Goal: Entertainment & Leisure: Consume media (video, audio)

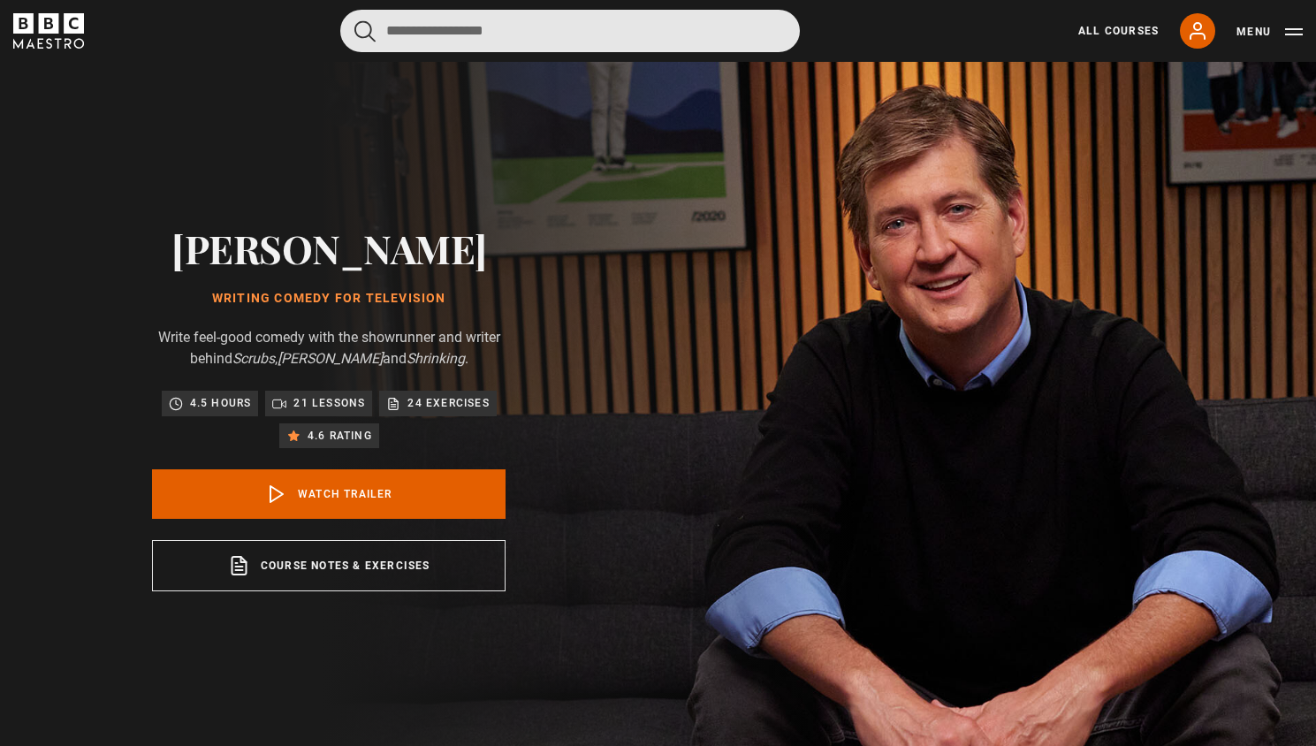
click at [601, 31] on input "Search" at bounding box center [570, 31] width 460 height 42
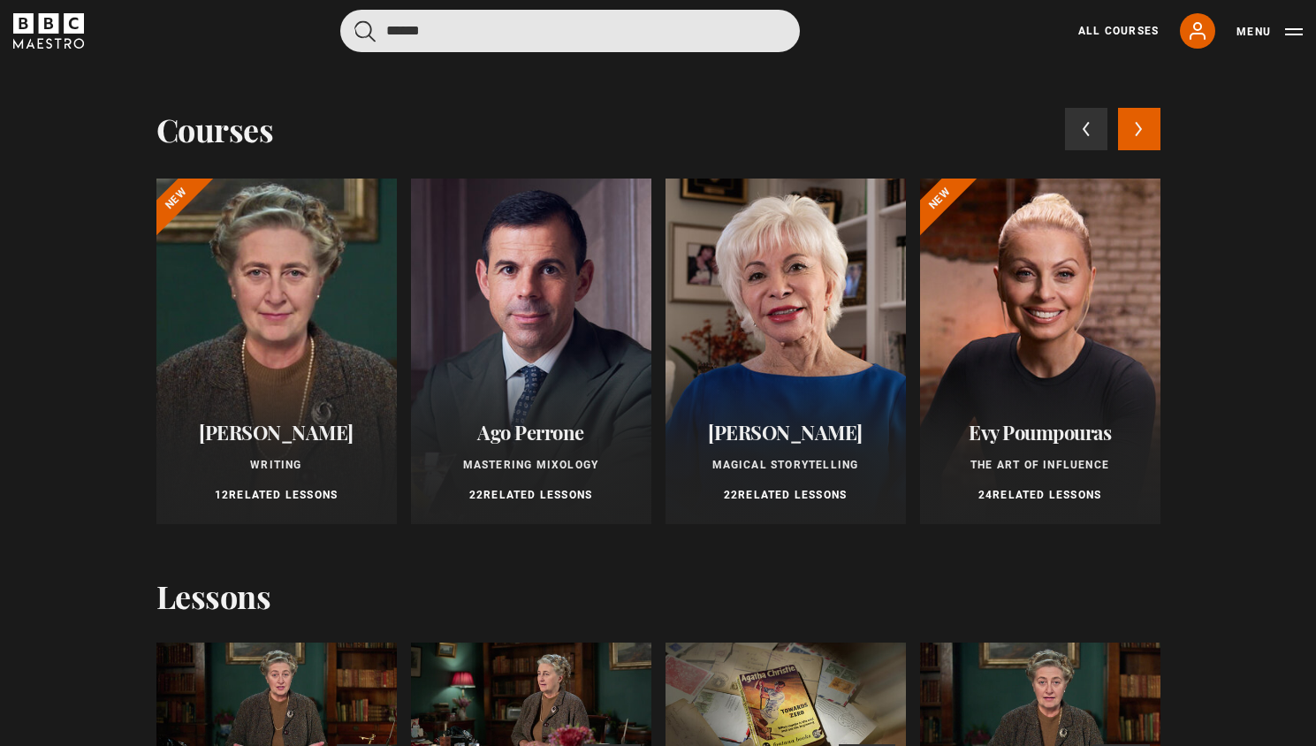
scroll to position [33, 0]
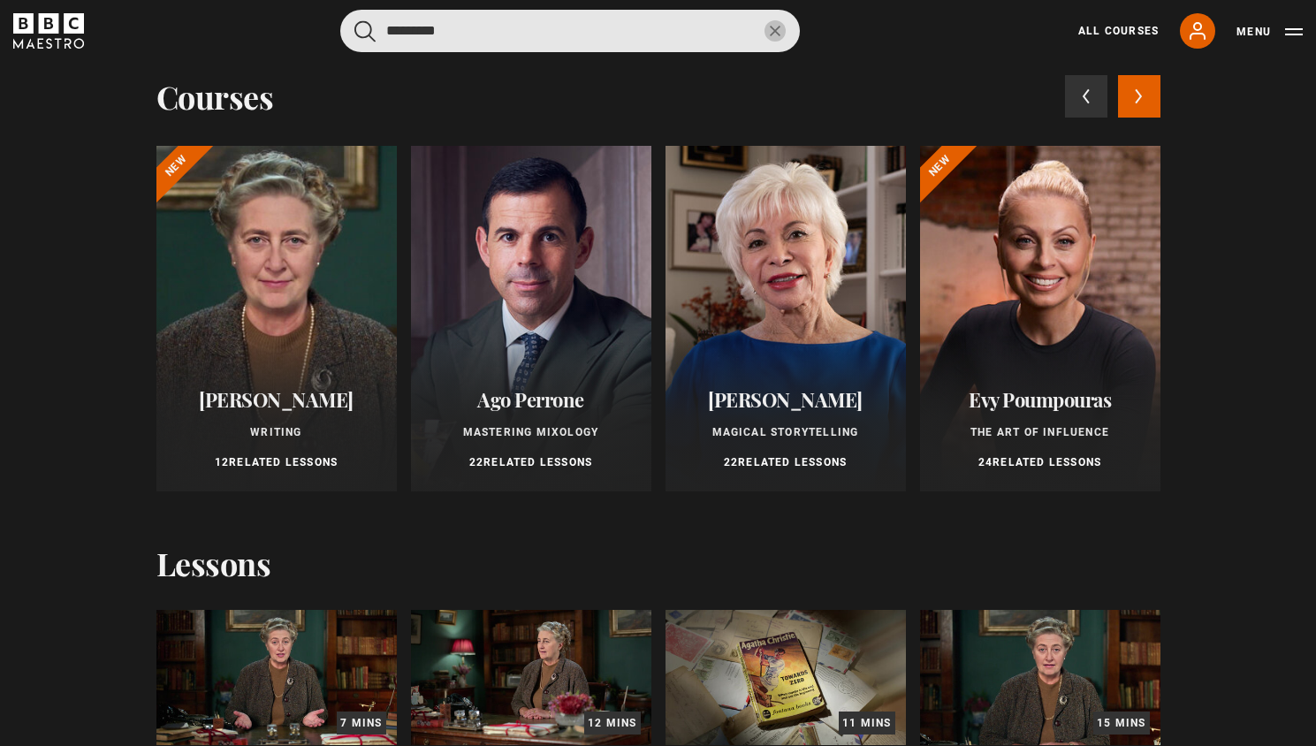
type input "*********"
click at [354, 20] on button "submit" at bounding box center [364, 31] width 21 height 22
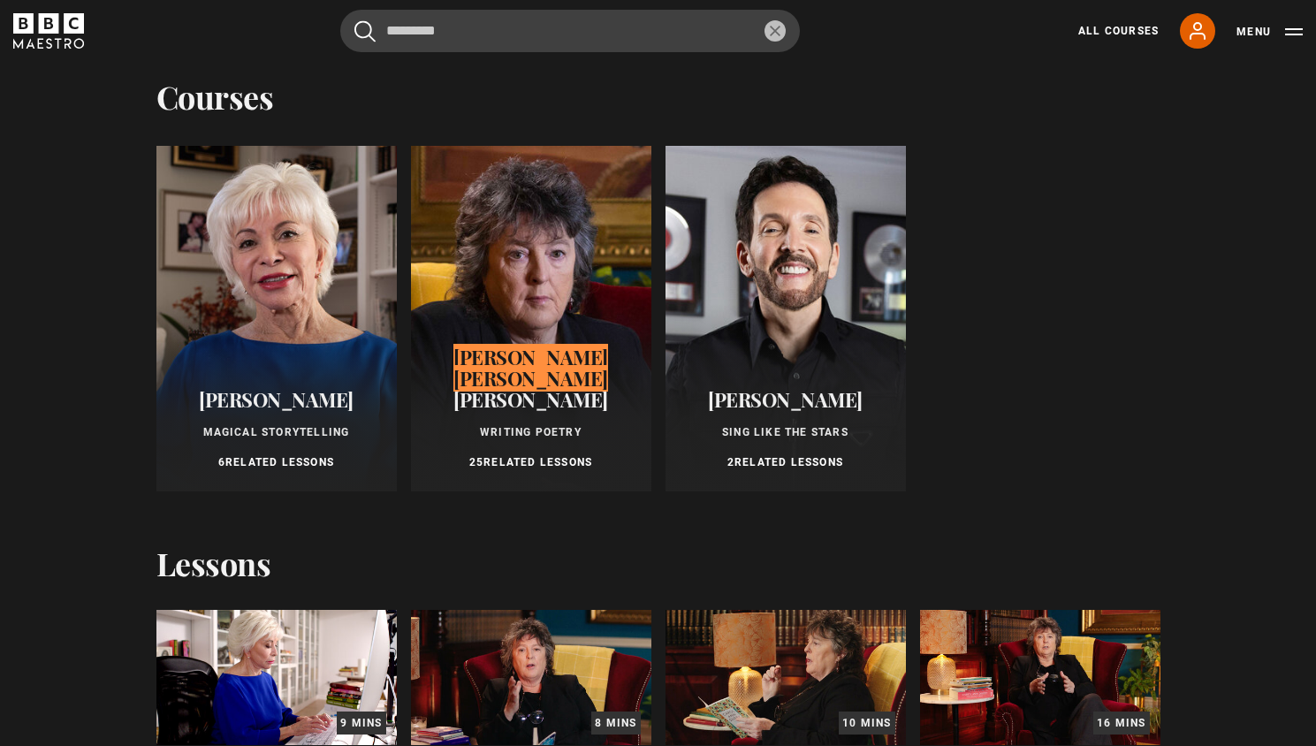
click at [706, 131] on div "Courses Previous courses Next courses Isabel Allende Magical Storytelling 6 Rel…" at bounding box center [658, 263] width 1004 height 469
click at [599, 194] on div at bounding box center [531, 319] width 240 height 346
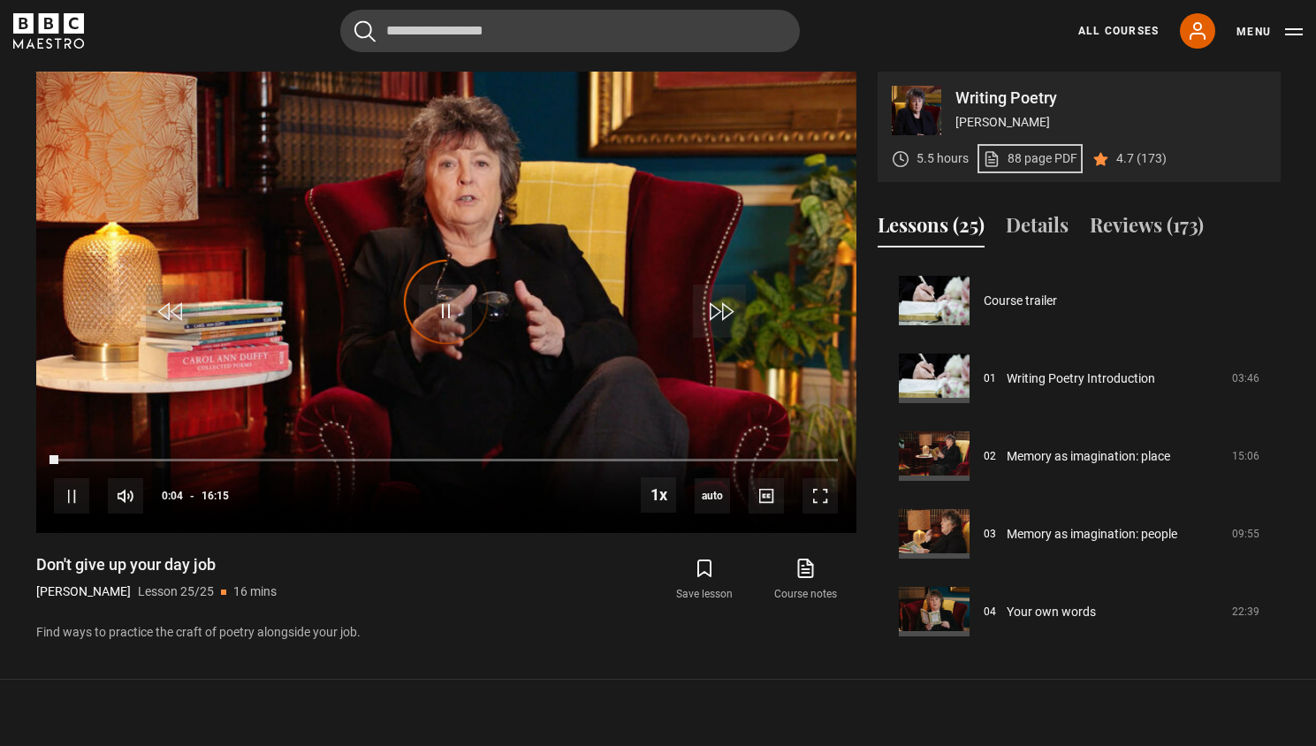
scroll to position [1640, 0]
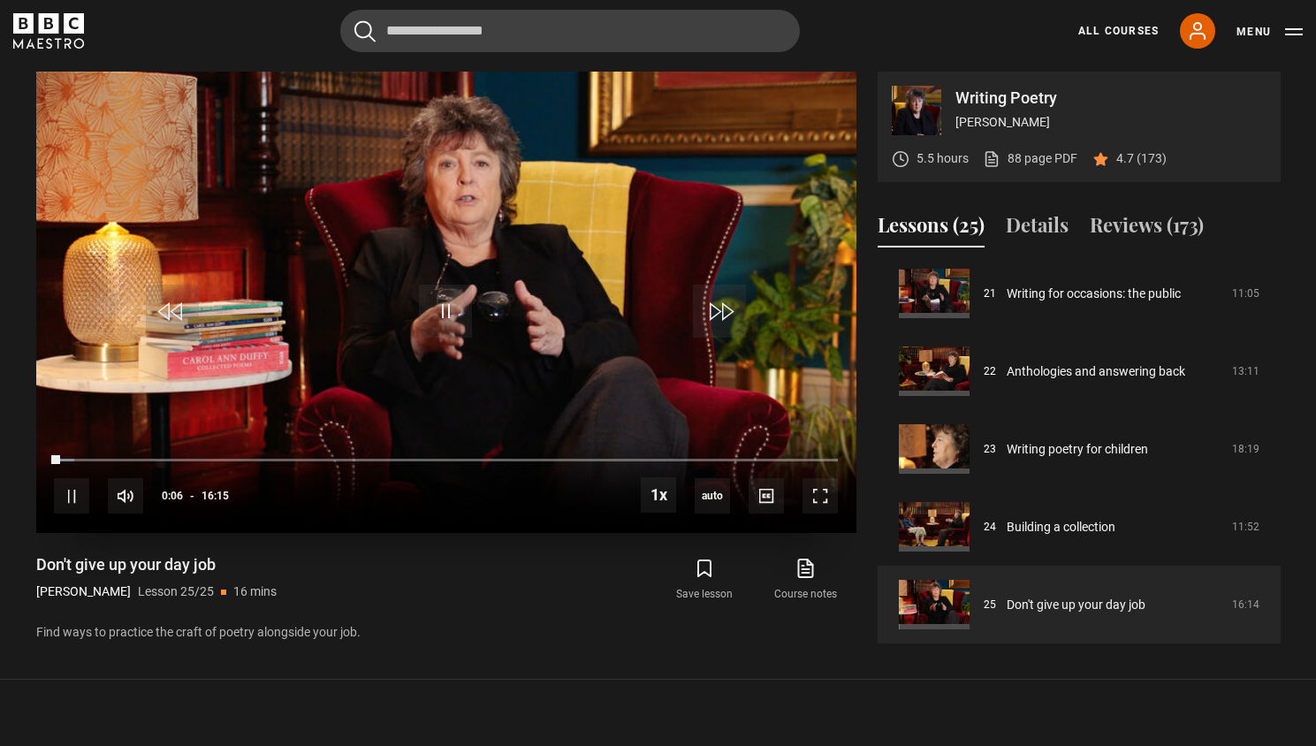
click at [285, 301] on video "Video Player" at bounding box center [446, 302] width 820 height 461
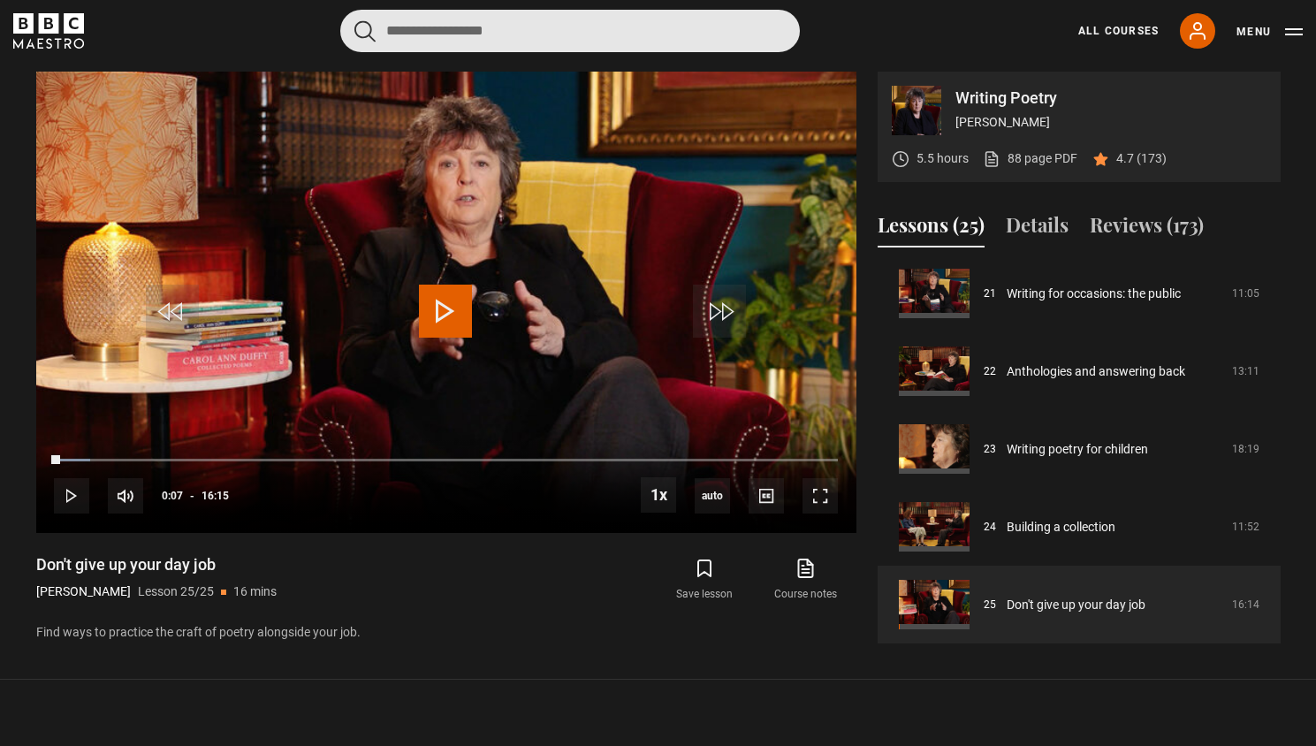
click at [690, 31] on input "Search" at bounding box center [570, 31] width 460 height 42
type input "****"
click at [354, 20] on button "submit" at bounding box center [364, 31] width 21 height 22
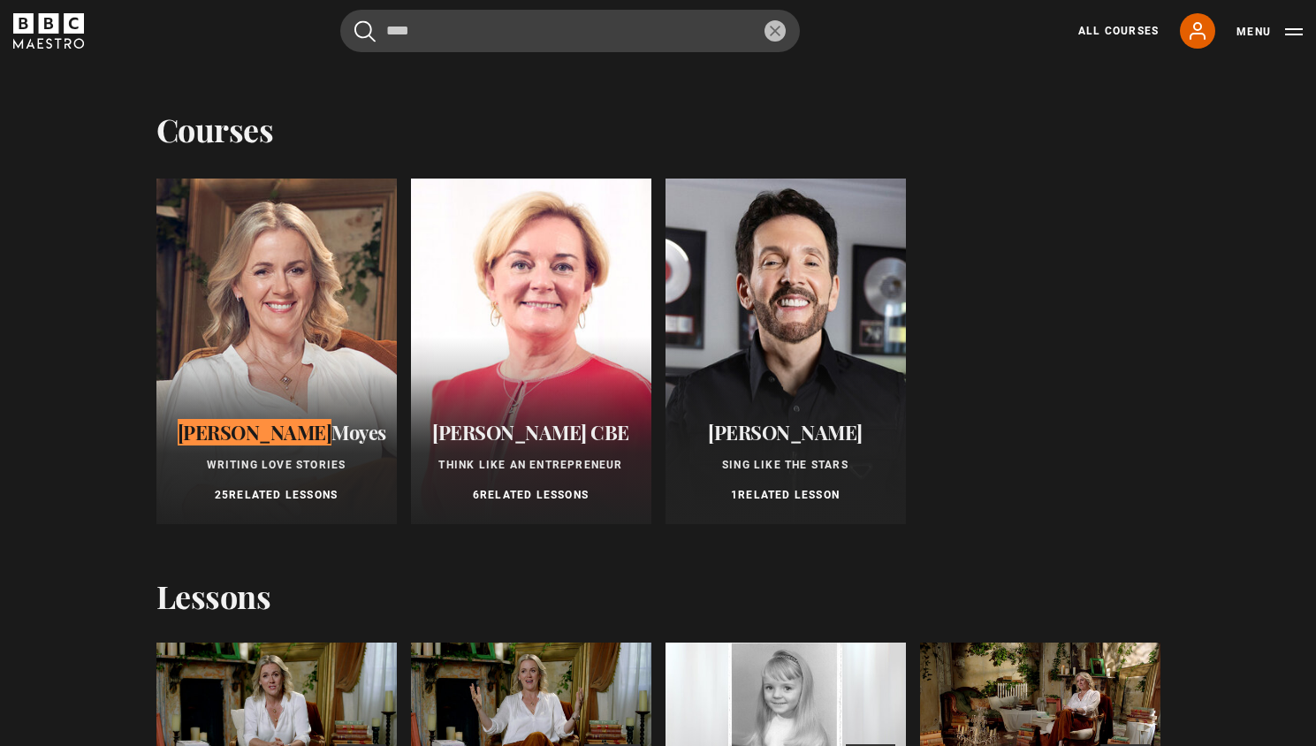
click at [309, 354] on div at bounding box center [276, 352] width 240 height 346
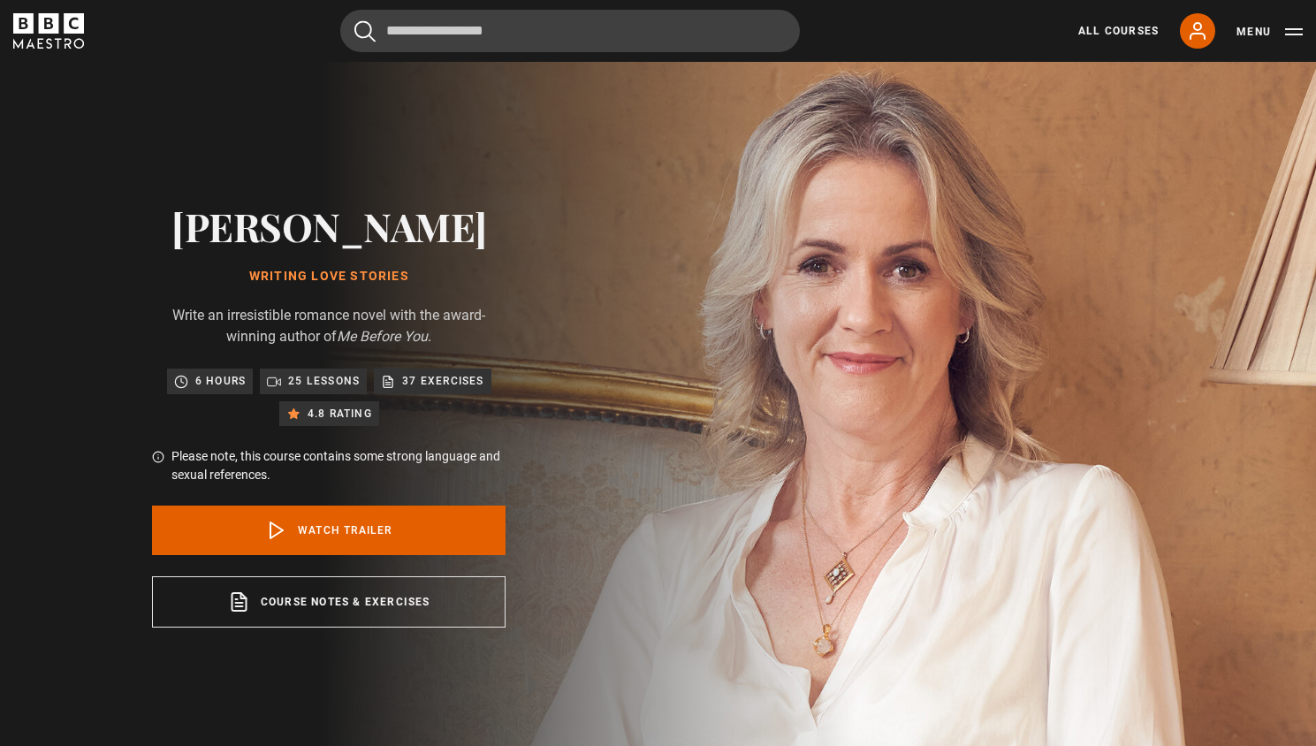
click at [339, 611] on link "Course notes & exercises opens in a new tab" at bounding box center [329, 601] width 354 height 51
